Goal: Check status: Check status

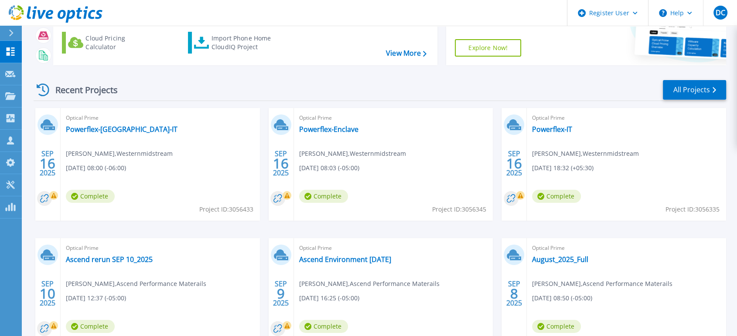
scroll to position [97, 0]
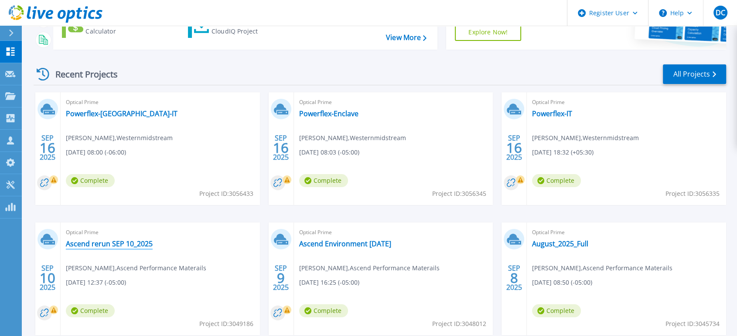
click at [134, 241] on link "Ascend rerun SEP 10_2025" at bounding box center [109, 244] width 87 height 9
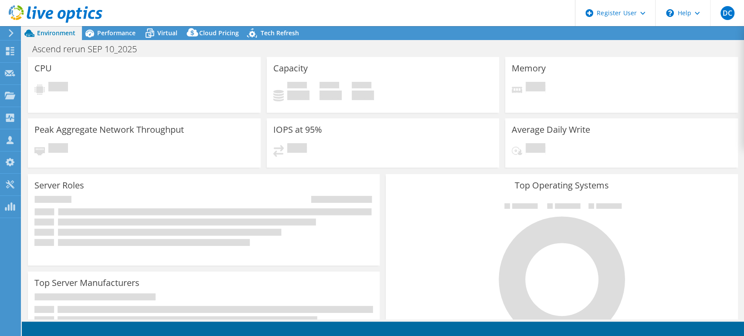
select select "USD"
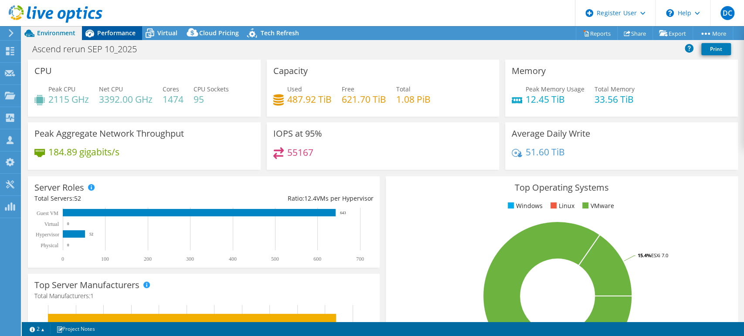
click at [111, 30] on span "Performance" at bounding box center [116, 33] width 38 height 8
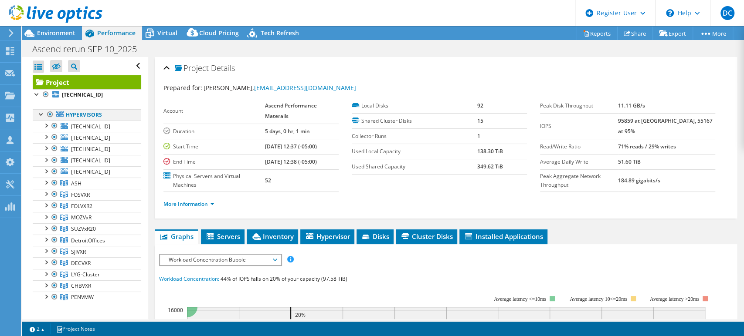
click at [48, 114] on div at bounding box center [50, 114] width 9 height 10
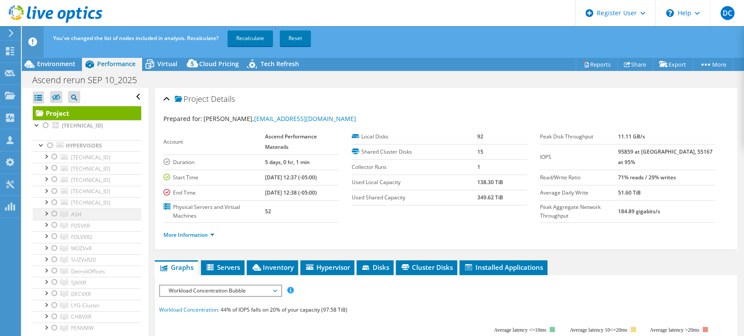
click at [53, 213] on div at bounding box center [54, 214] width 9 height 10
click at [262, 38] on link "Recalculate" at bounding box center [250, 39] width 45 height 16
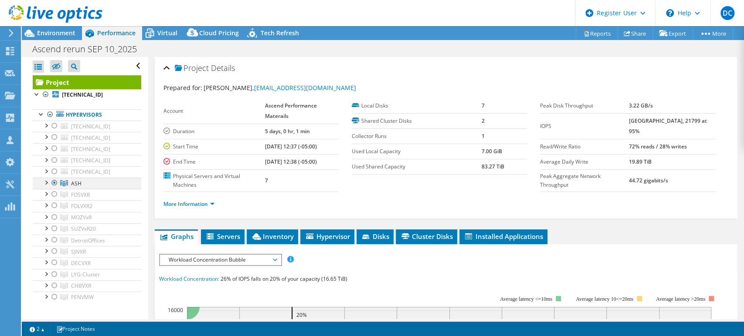
click at [45, 182] on div at bounding box center [45, 182] width 9 height 9
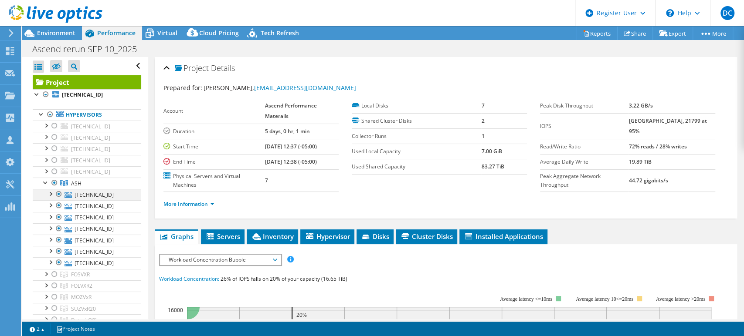
click at [50, 191] on div at bounding box center [50, 193] width 9 height 9
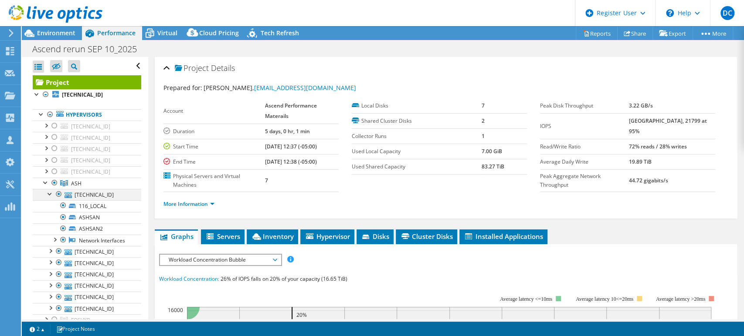
click at [50, 191] on div at bounding box center [50, 193] width 9 height 9
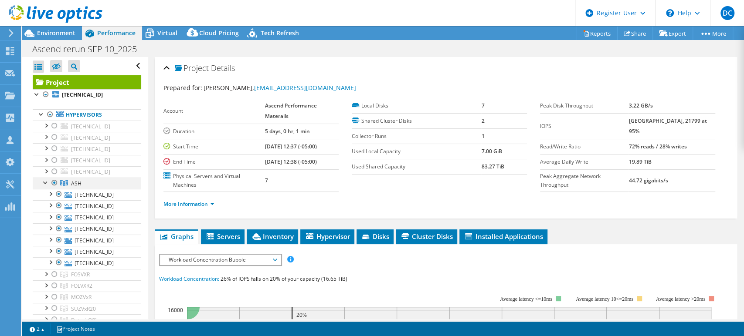
click at [44, 182] on div at bounding box center [45, 182] width 9 height 9
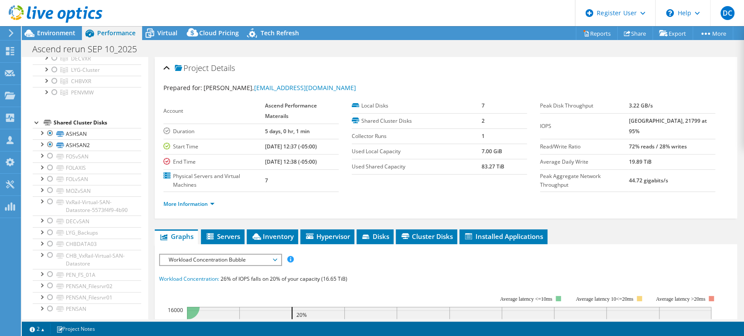
scroll to position [217, 0]
click at [41, 122] on div at bounding box center [41, 126] width 9 height 9
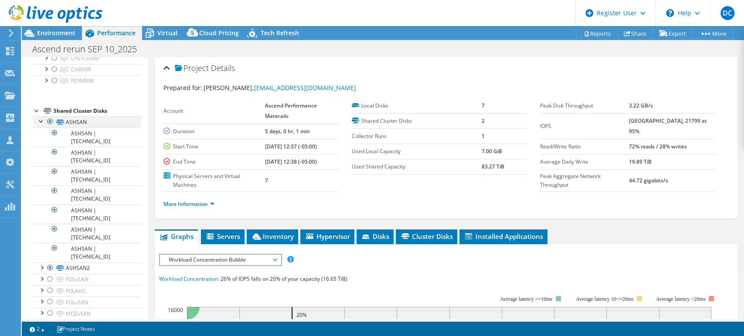
click at [41, 120] on div at bounding box center [41, 120] width 9 height 9
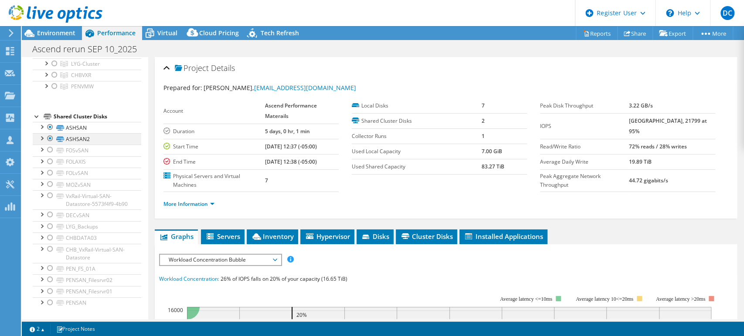
click at [40, 133] on div at bounding box center [41, 137] width 9 height 9
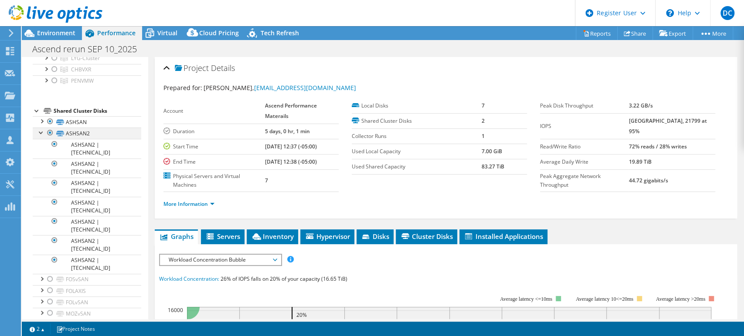
click at [40, 132] on div at bounding box center [41, 132] width 9 height 9
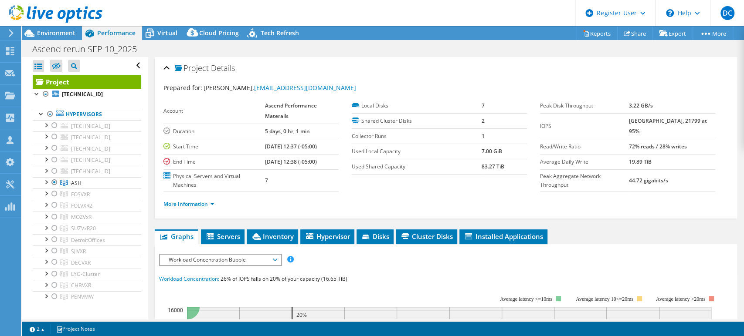
scroll to position [0, 0]
click at [45, 181] on div at bounding box center [45, 182] width 9 height 9
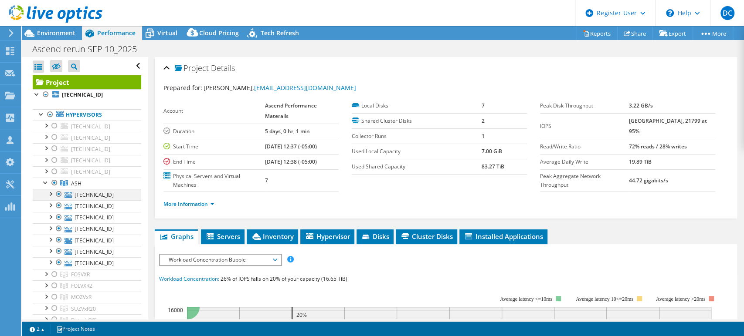
click at [50, 196] on div at bounding box center [50, 193] width 9 height 9
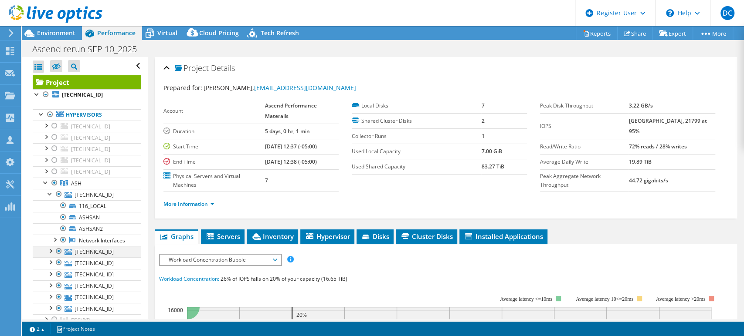
click at [50, 255] on div at bounding box center [50, 250] width 9 height 9
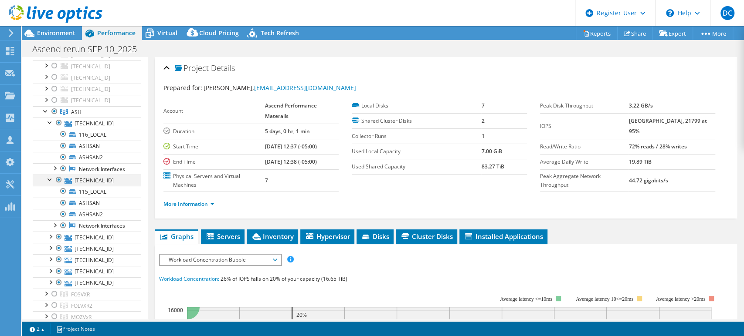
scroll to position [97, 0]
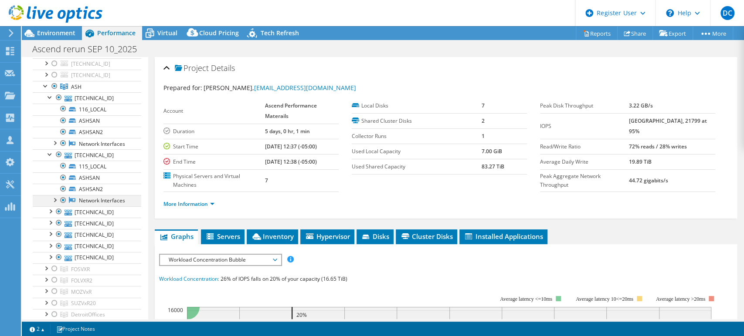
click at [53, 204] on div at bounding box center [54, 199] width 9 height 9
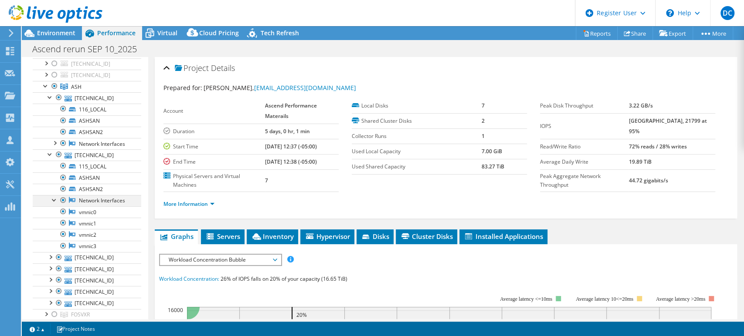
click at [53, 204] on div at bounding box center [54, 199] width 9 height 9
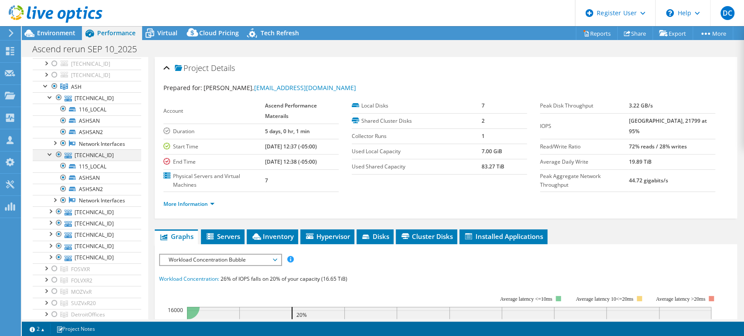
click at [49, 158] on div at bounding box center [50, 153] width 9 height 9
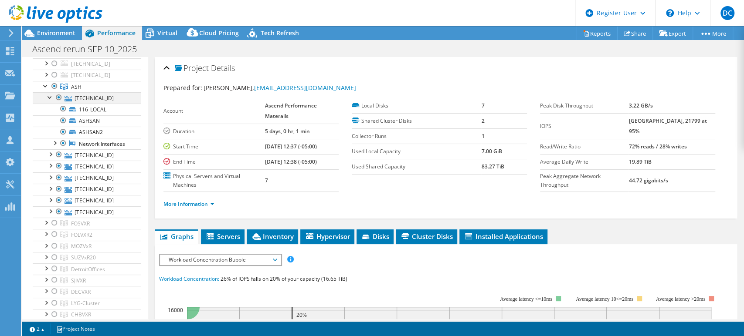
click at [50, 98] on div at bounding box center [50, 96] width 9 height 9
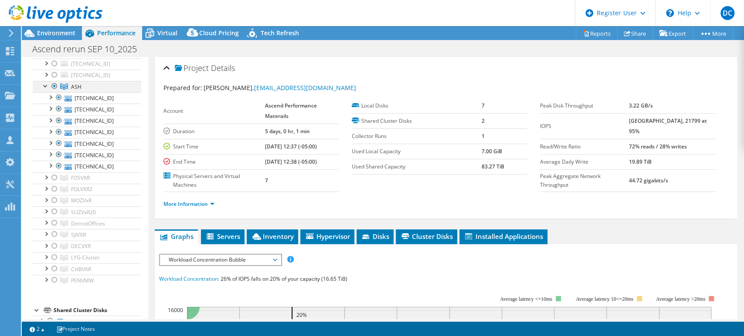
click at [44, 86] on div at bounding box center [45, 85] width 9 height 9
